Goal: Browse casually: Explore the website without a specific task or goal

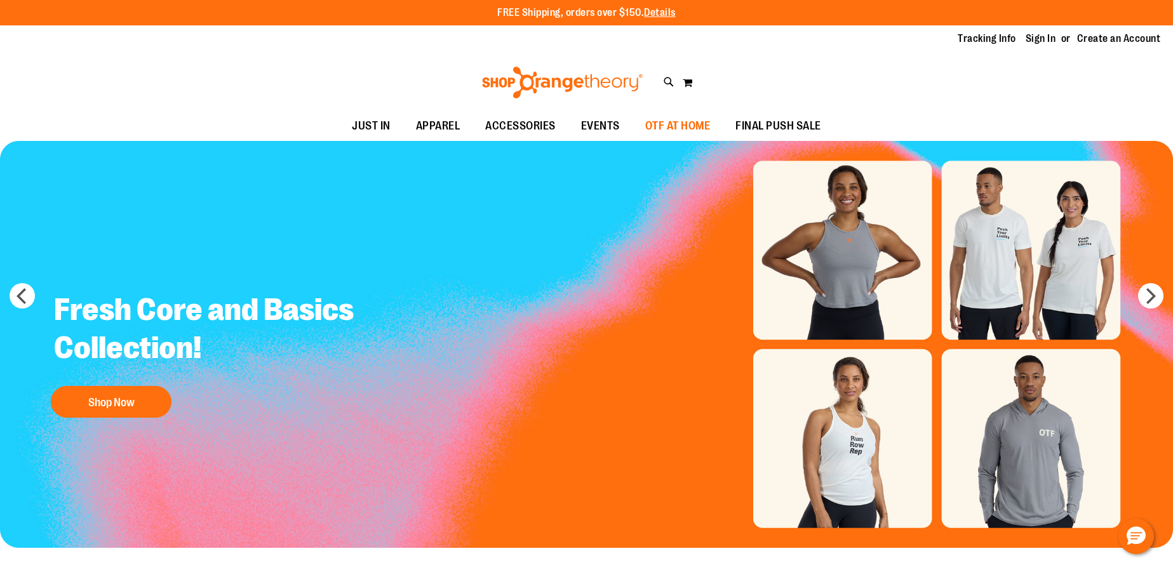
click at [664, 131] on span "OTF AT HOME" at bounding box center [677, 126] width 65 height 29
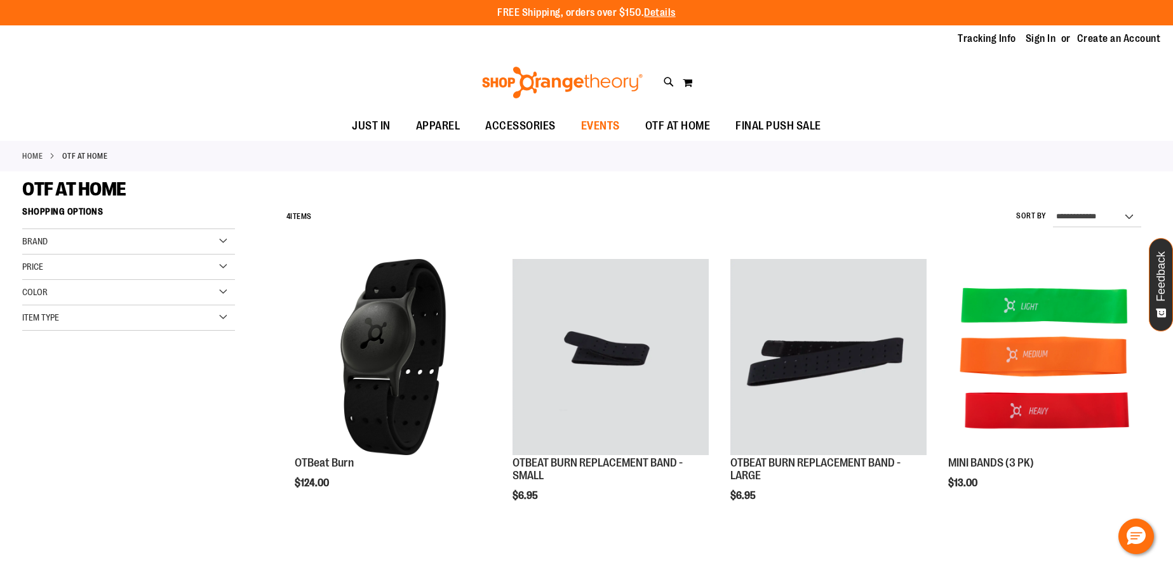
click at [614, 130] on span "EVENTS" at bounding box center [600, 126] width 39 height 29
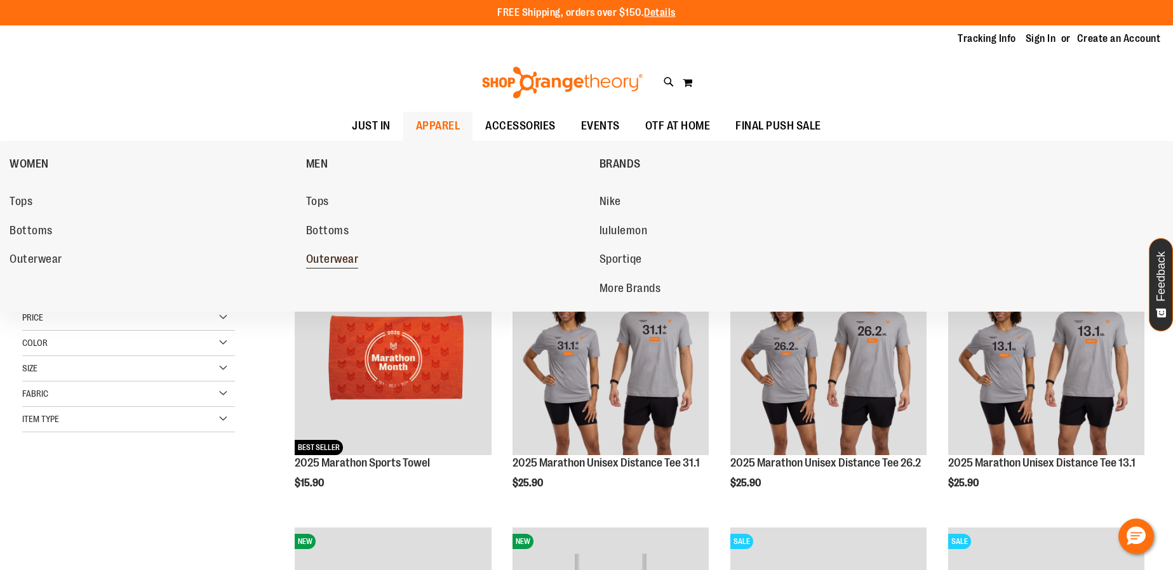
click at [328, 260] on span "Outerwear" at bounding box center [332, 261] width 53 height 16
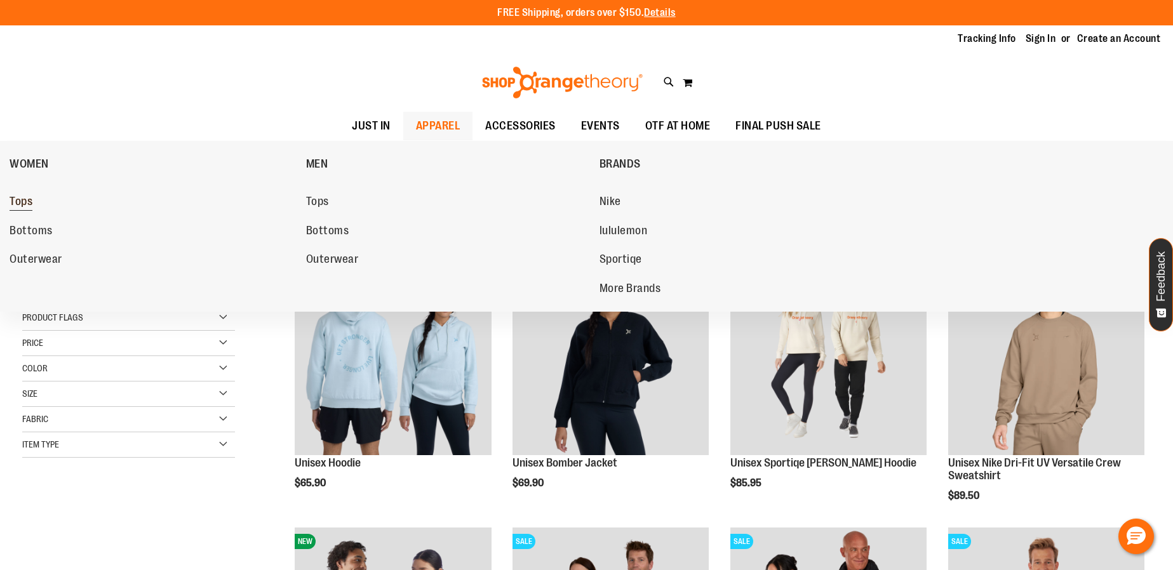
click at [17, 200] on span "Tops" at bounding box center [21, 203] width 23 height 16
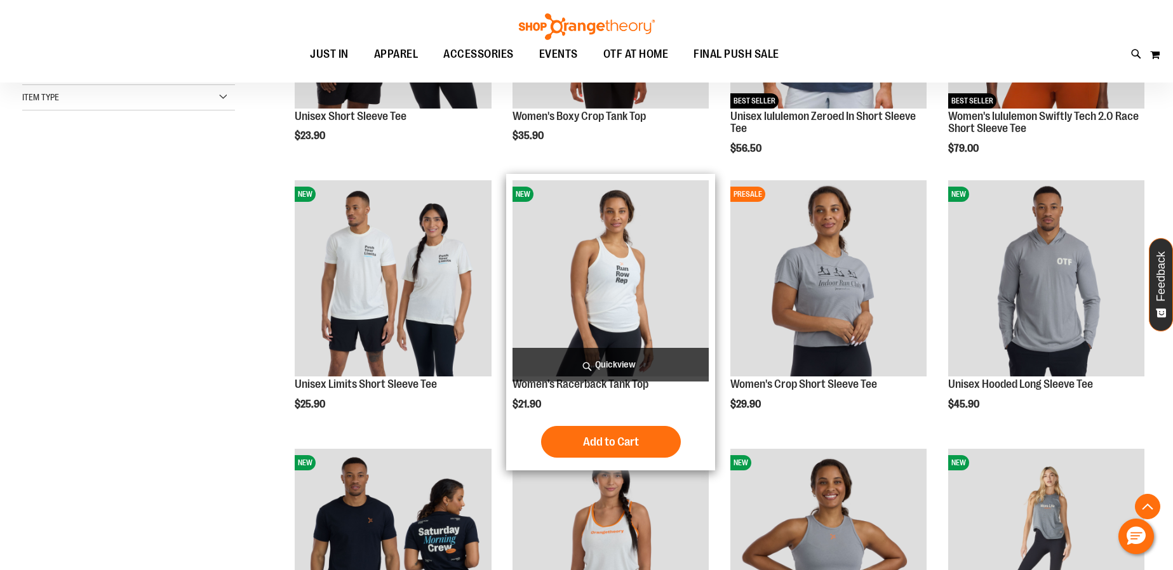
scroll to position [630, 0]
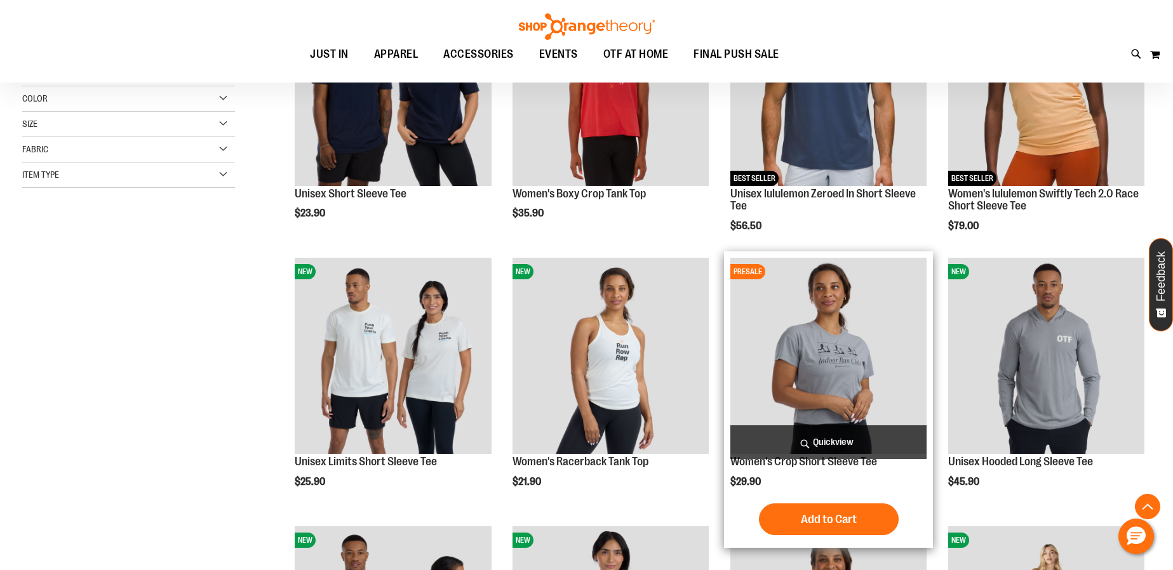
scroll to position [139, 0]
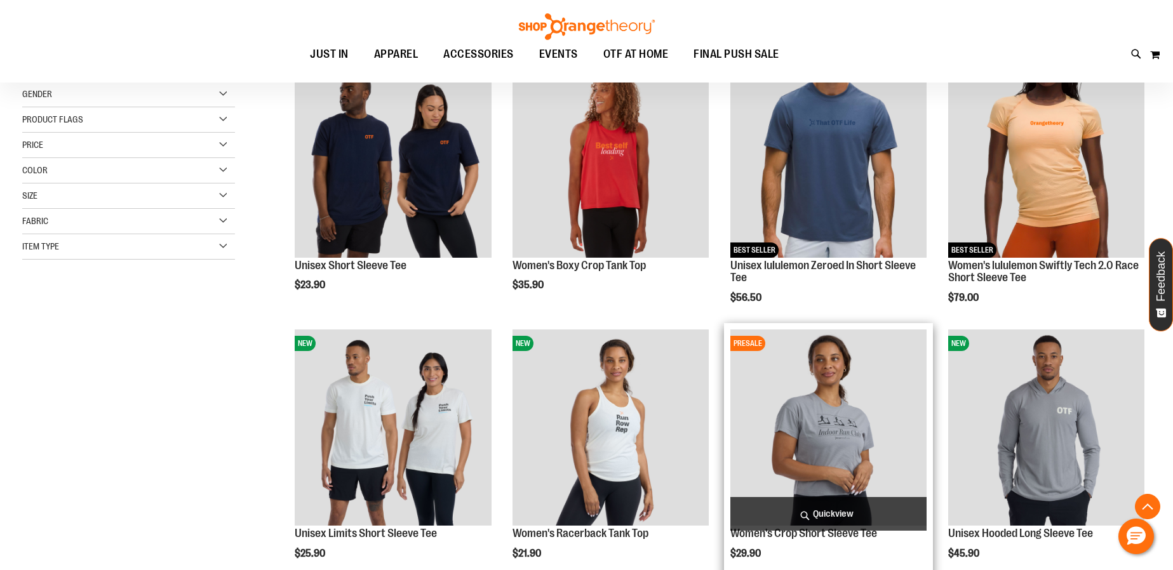
scroll to position [214, 0]
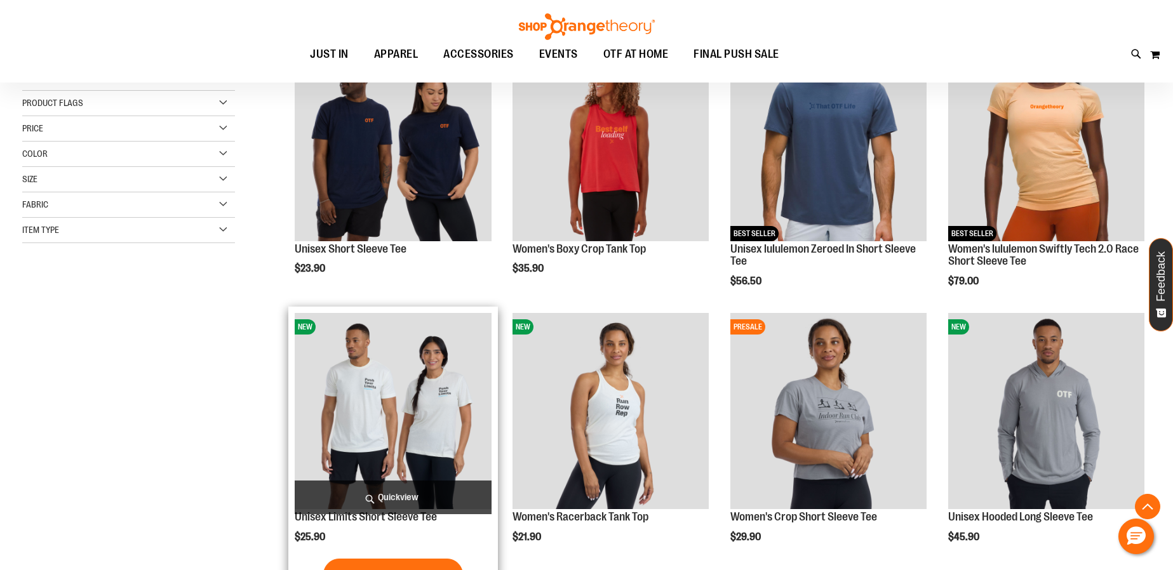
click at [463, 401] on img "product" at bounding box center [393, 411] width 196 height 196
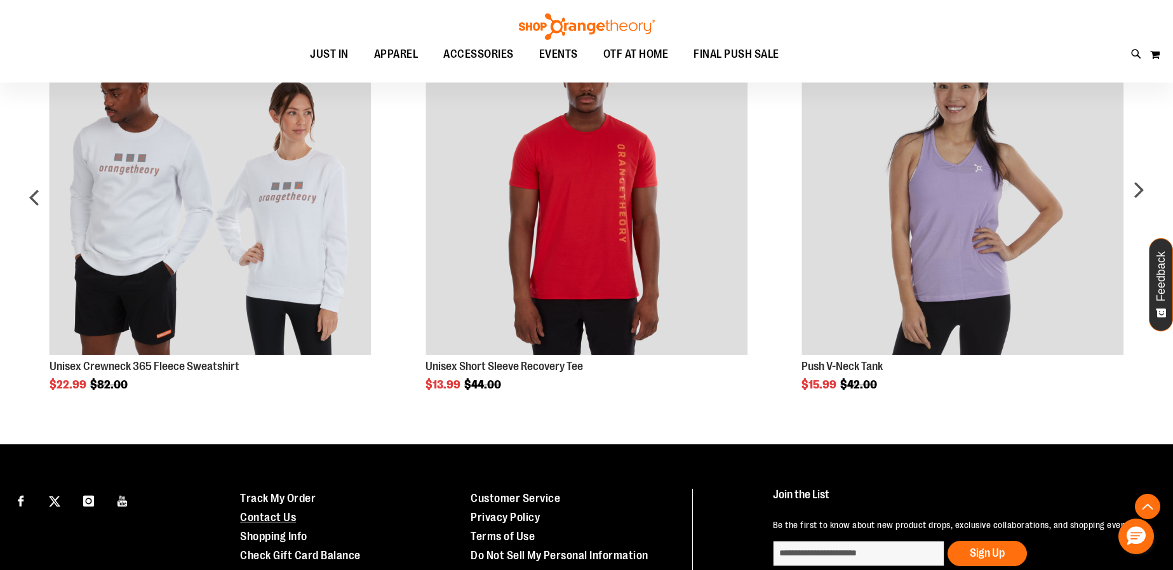
scroll to position [916, 0]
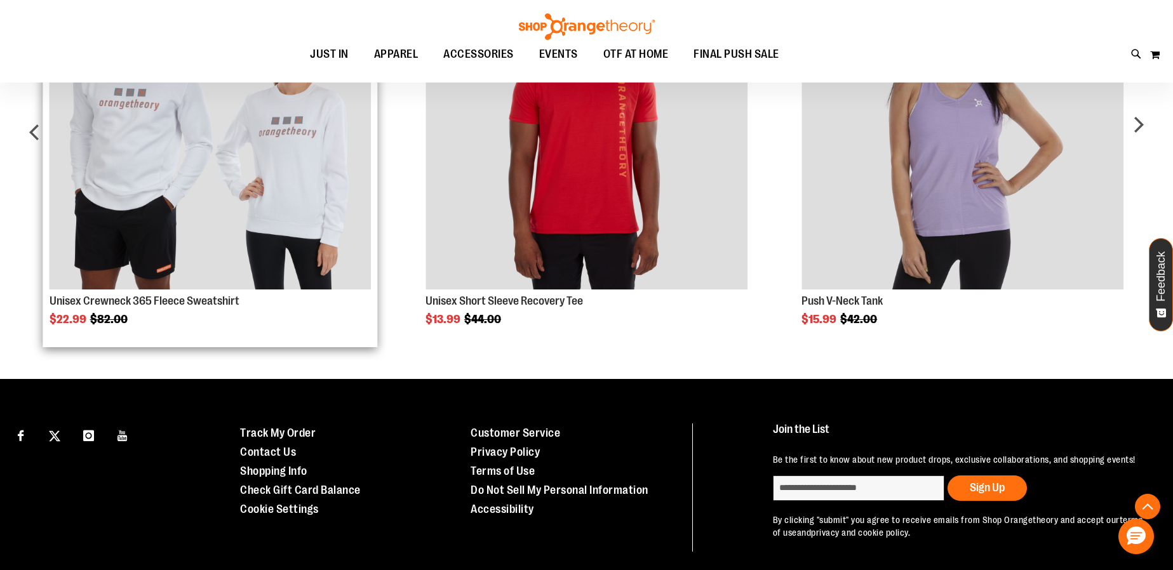
click at [224, 185] on img "Product Page Link" at bounding box center [211, 129] width 322 height 322
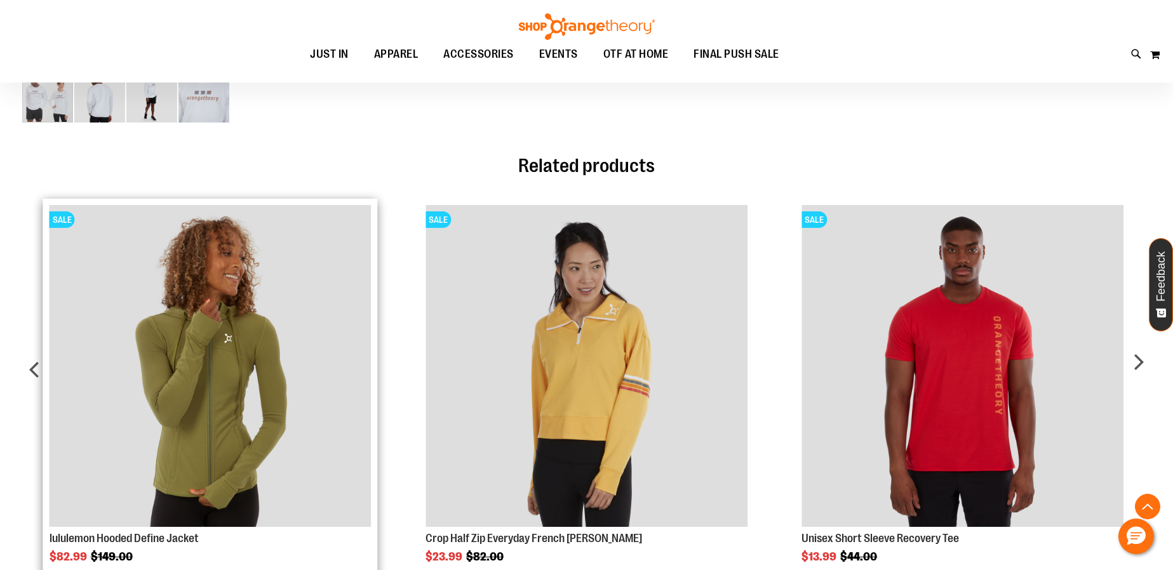
scroll to position [363, 0]
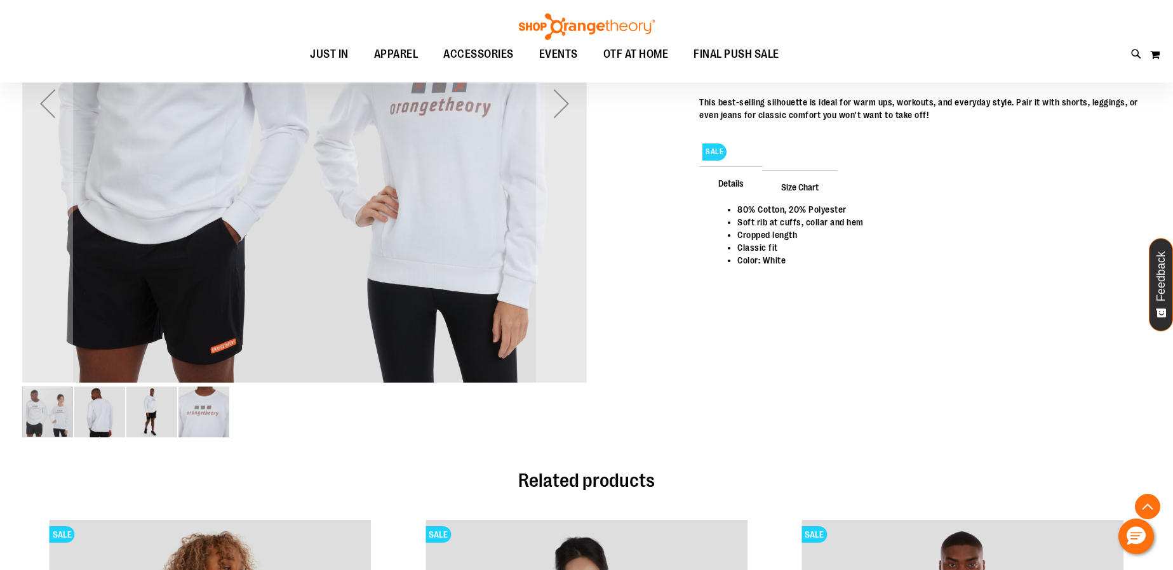
click at [211, 405] on img "image 4 of 4" at bounding box center [204, 412] width 51 height 51
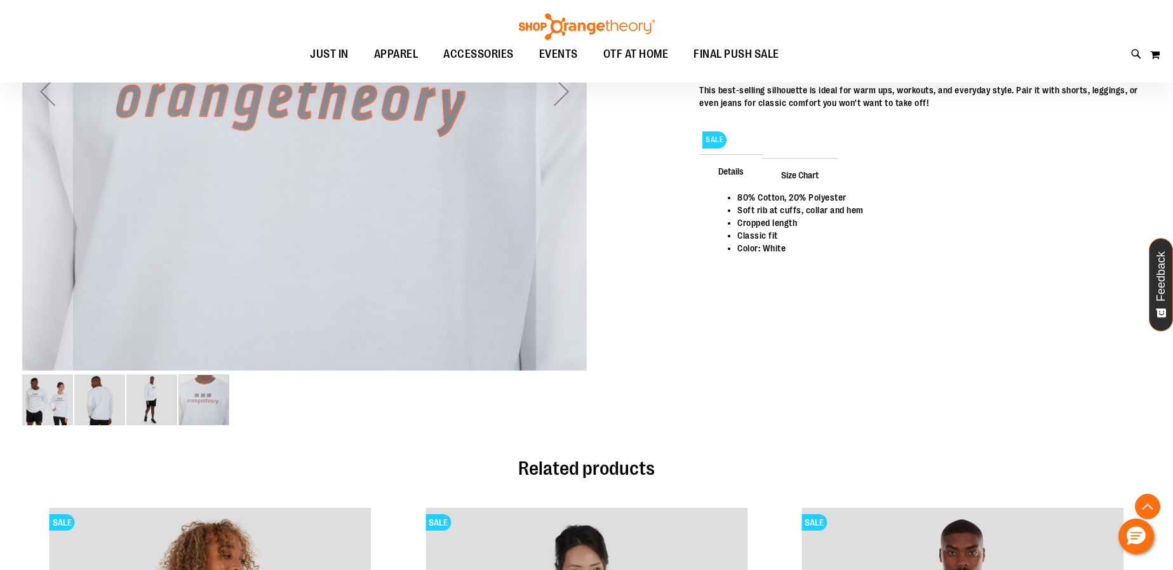
scroll to position [506, 0]
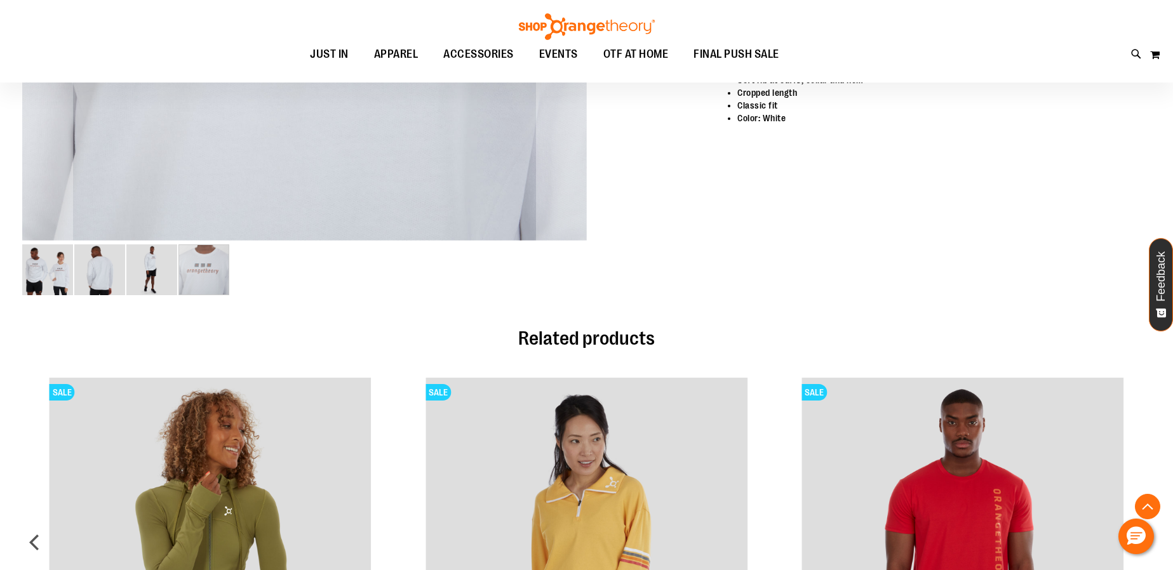
click at [163, 273] on img "image 3 of 4" at bounding box center [151, 270] width 51 height 51
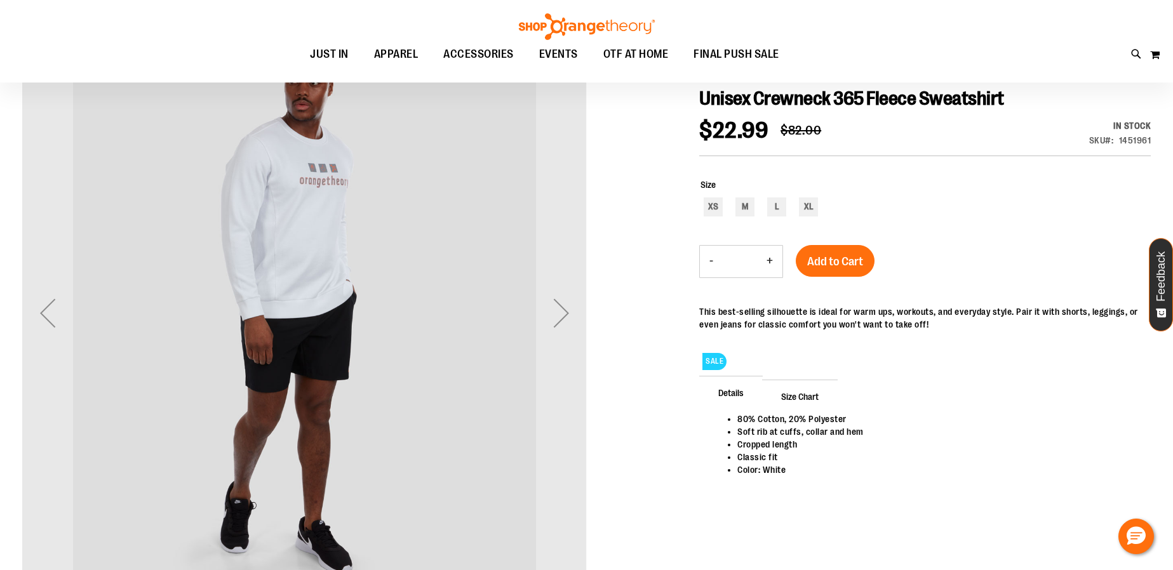
scroll to position [0, 0]
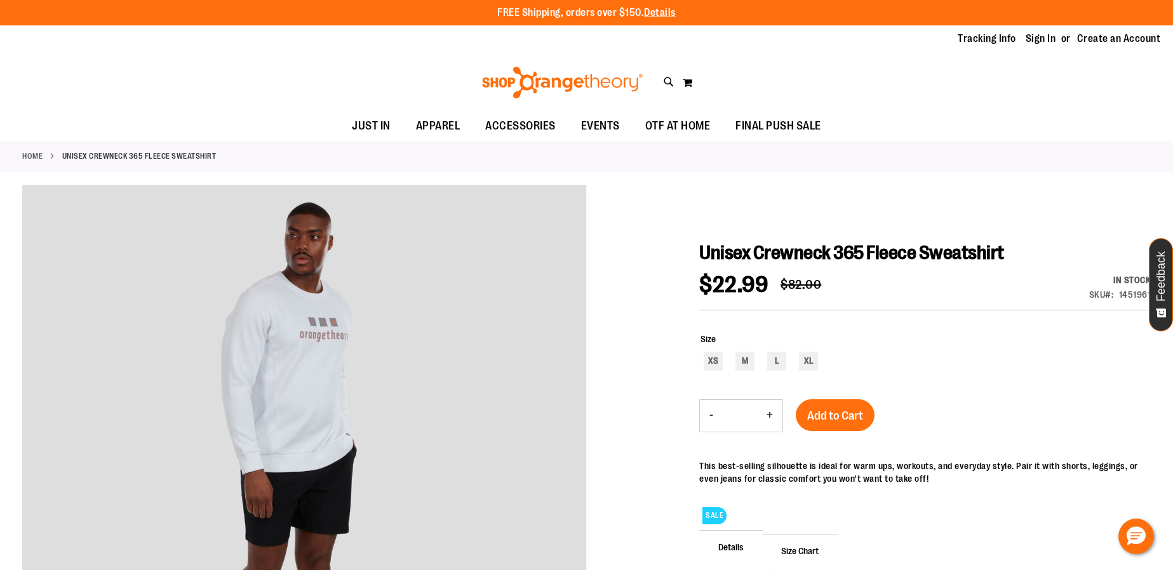
click at [29, 156] on link "Home" at bounding box center [32, 156] width 20 height 11
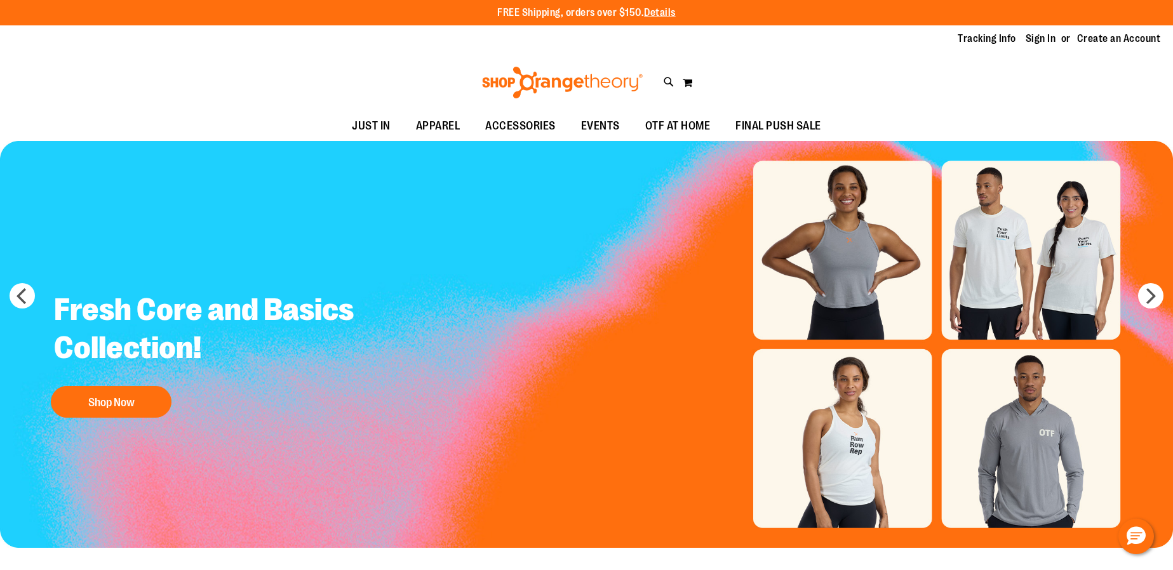
click at [841, 258] on img "Slide 1 of 7" at bounding box center [586, 344] width 1173 height 407
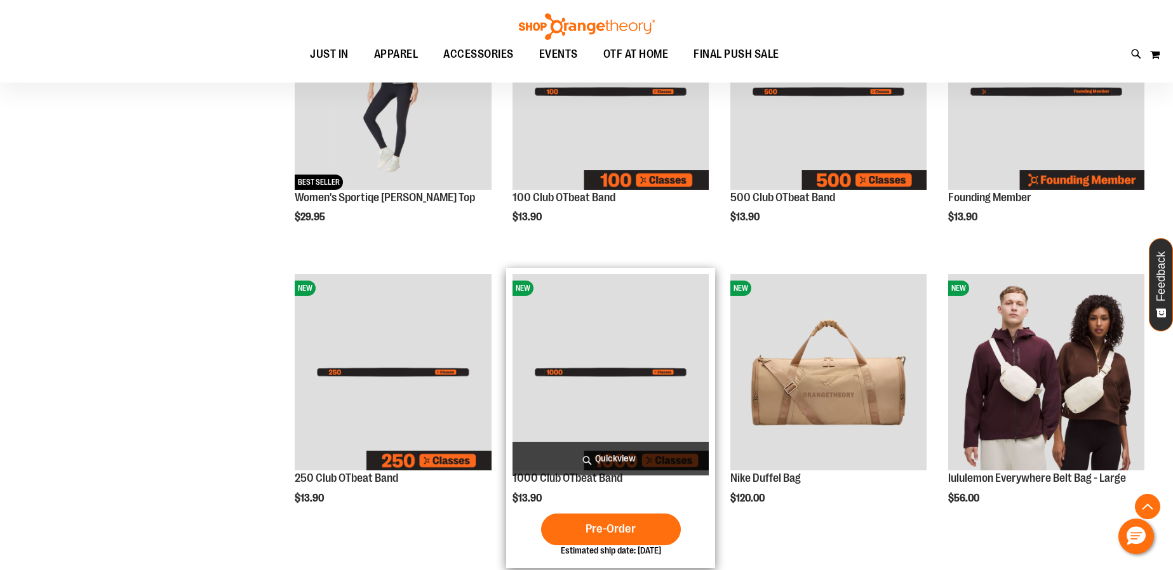
scroll to position [612, 0]
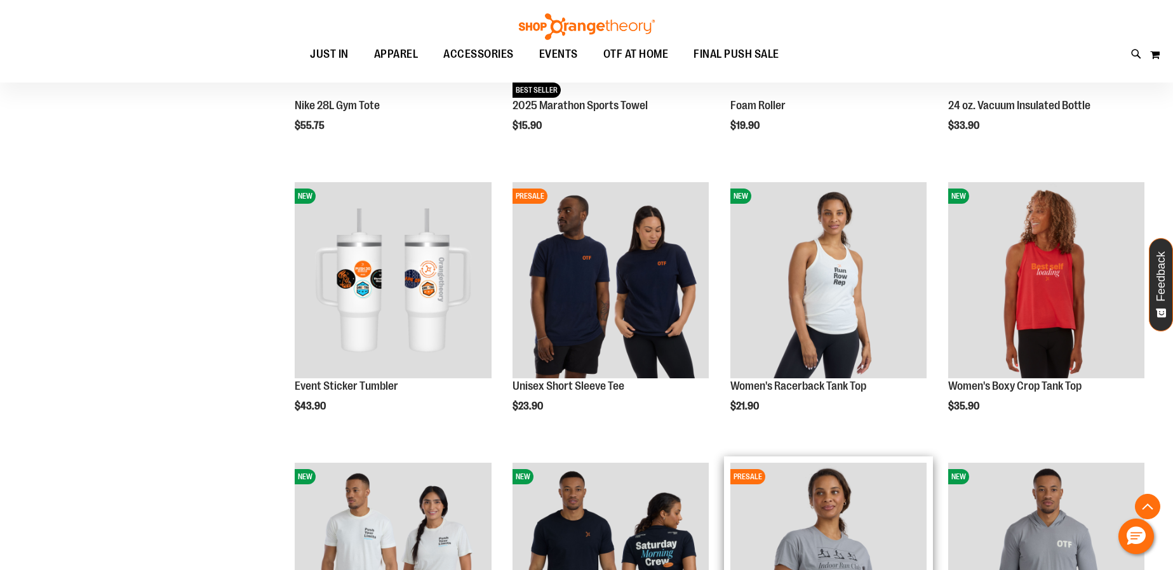
scroll to position [1700, 0]
